Goal: Task Accomplishment & Management: Manage account settings

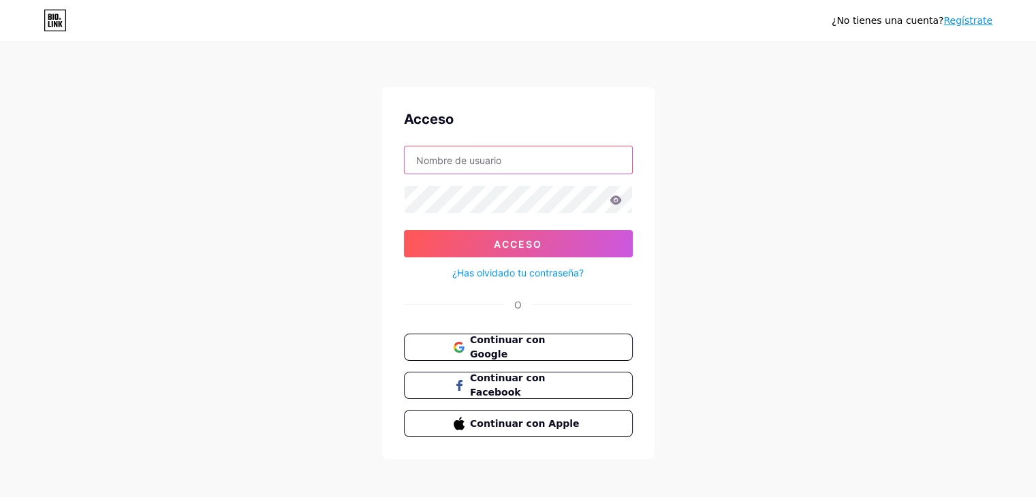
click at [451, 163] on input "text" at bounding box center [519, 159] width 228 height 27
click at [442, 350] on button "Continuar con Google" at bounding box center [518, 348] width 232 height 28
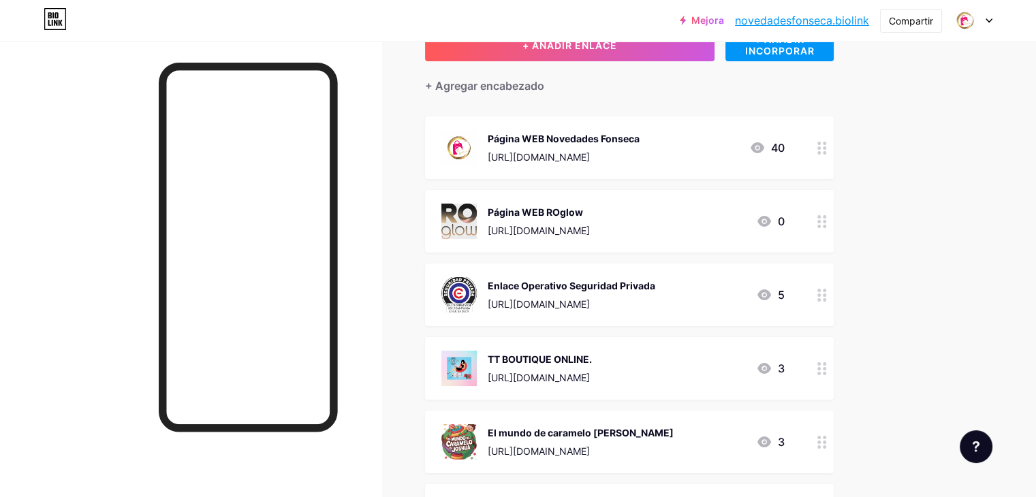
scroll to position [204, 0]
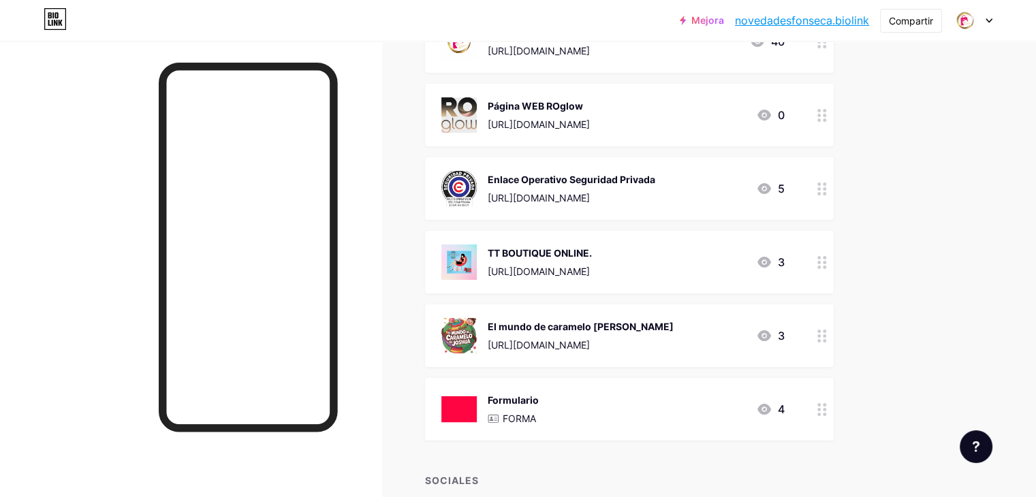
click at [834, 268] on div at bounding box center [822, 262] width 23 height 63
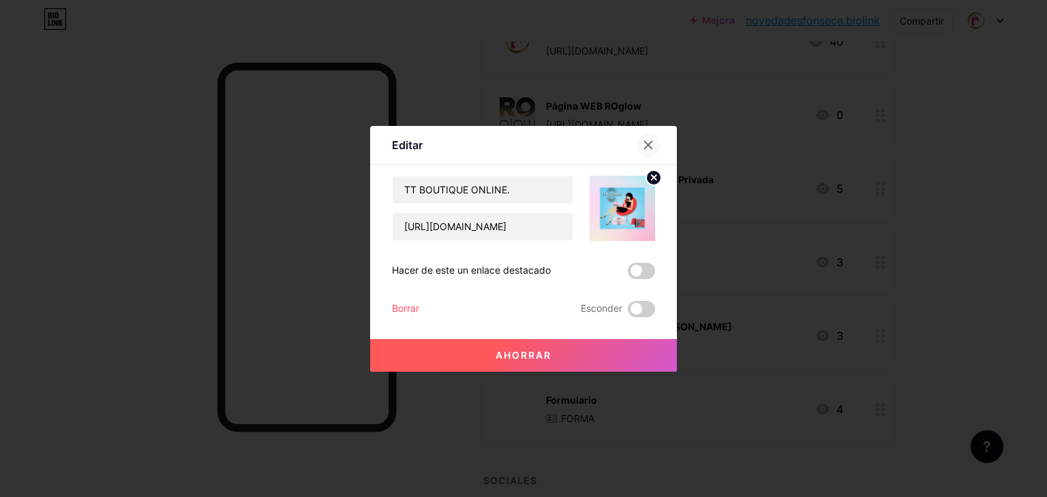
click at [647, 146] on icon at bounding box center [648, 145] width 11 height 11
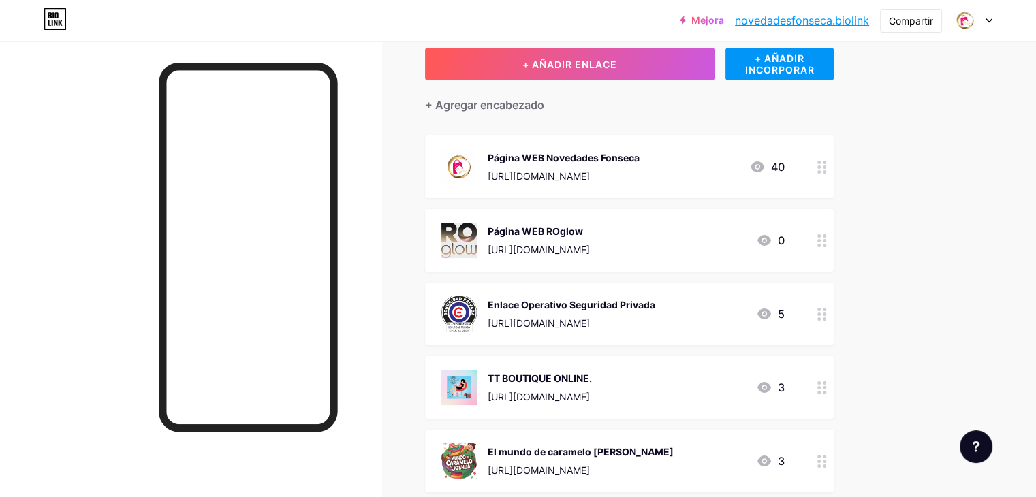
scroll to position [0, 0]
